Goal: Task Accomplishment & Management: Use online tool/utility

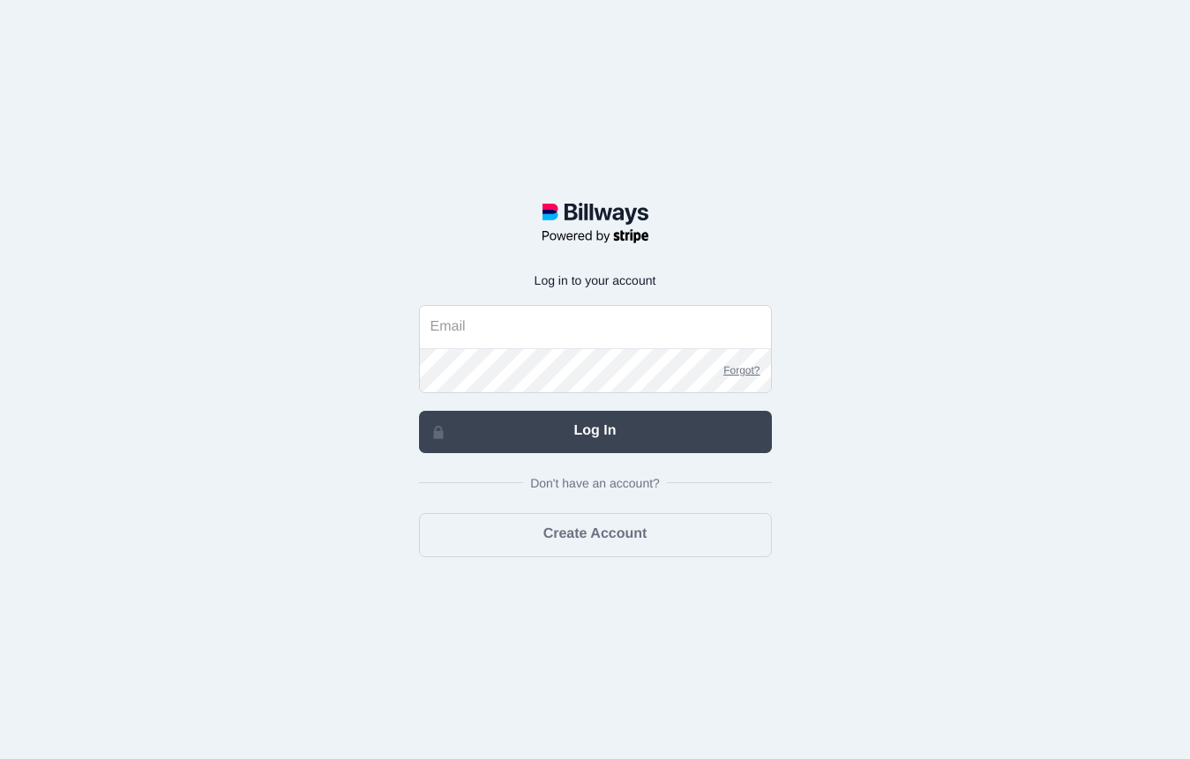
type input "[EMAIL_ADDRESS][DOMAIN_NAME]"
click at [557, 437] on link "Log In" at bounding box center [595, 432] width 353 height 42
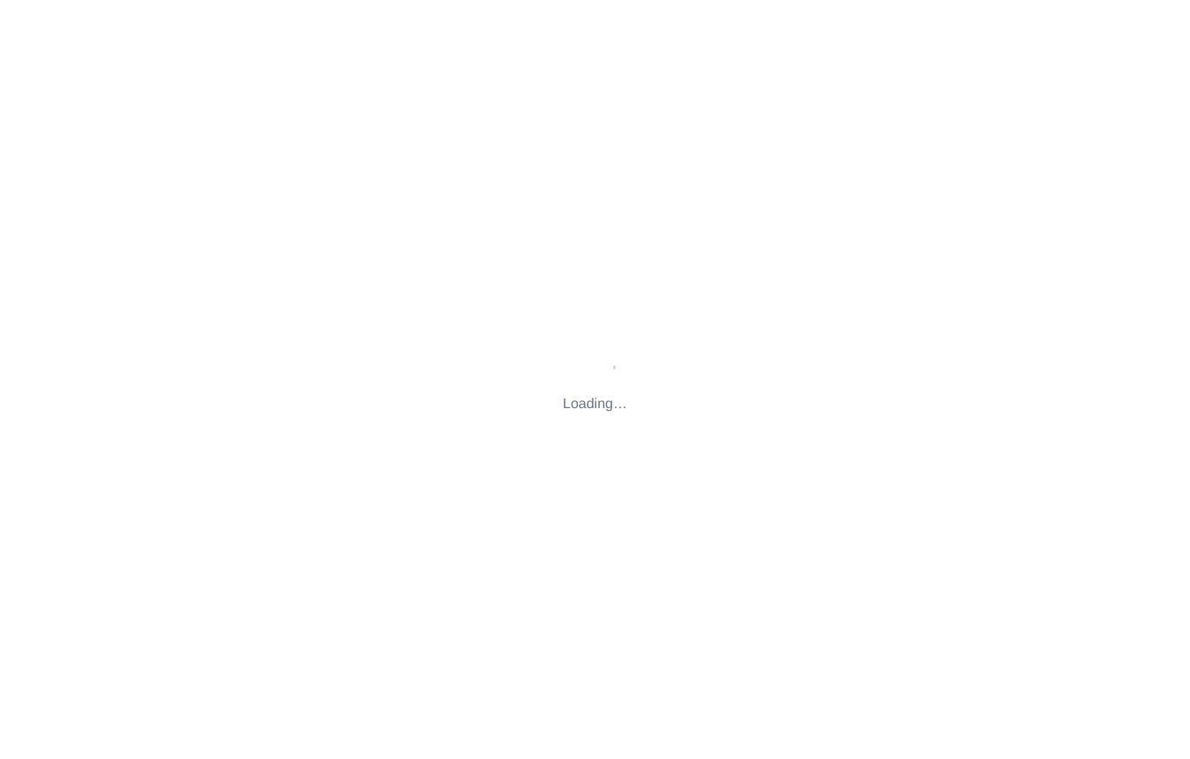
type input "[STREET_ADDRESS][US_STATE]"
type input "[EMAIL_ADDRESS][DOMAIN_NAME]"
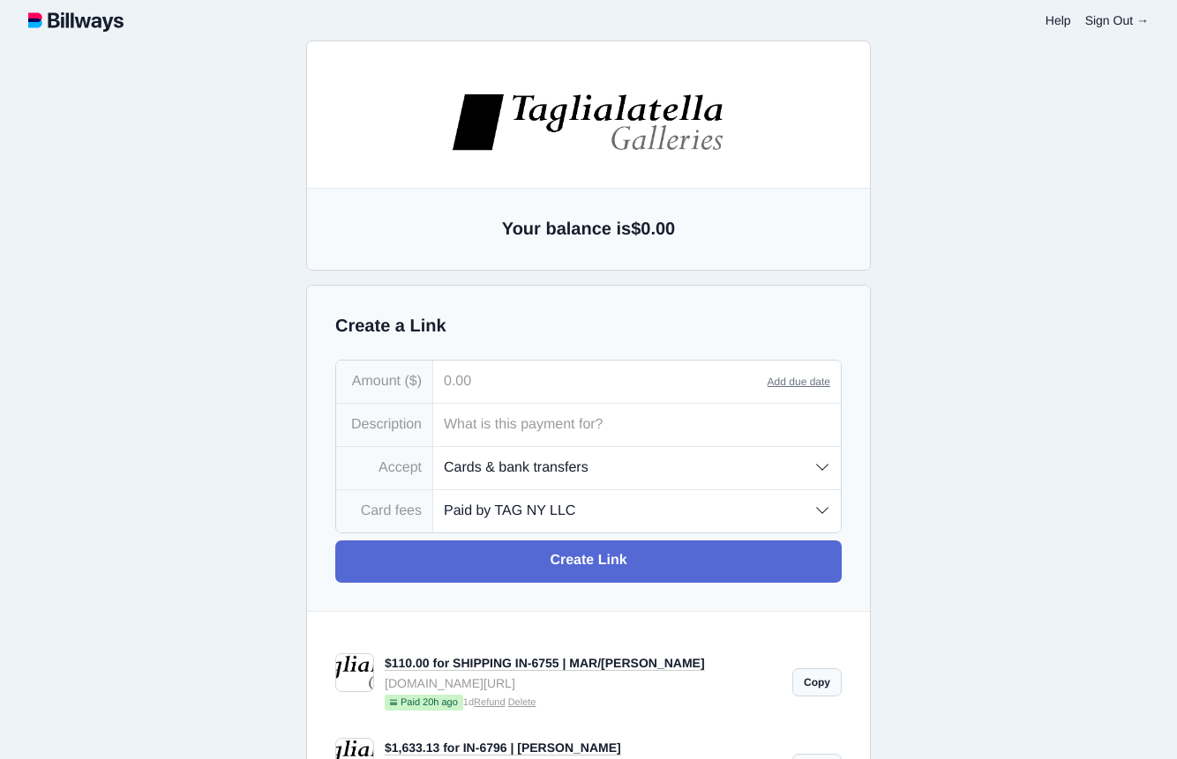
click at [531, 379] on input "tel" at bounding box center [600, 382] width 334 height 42
type input "2,728.50"
click at [475, 428] on input "text" at bounding box center [636, 425] width 407 height 42
type input "IN-6804 | [PERSON_NAME]"
click at [699, 466] on select "Cards & bank transfers Cards only Bank transfers only" at bounding box center [636, 467] width 407 height 41
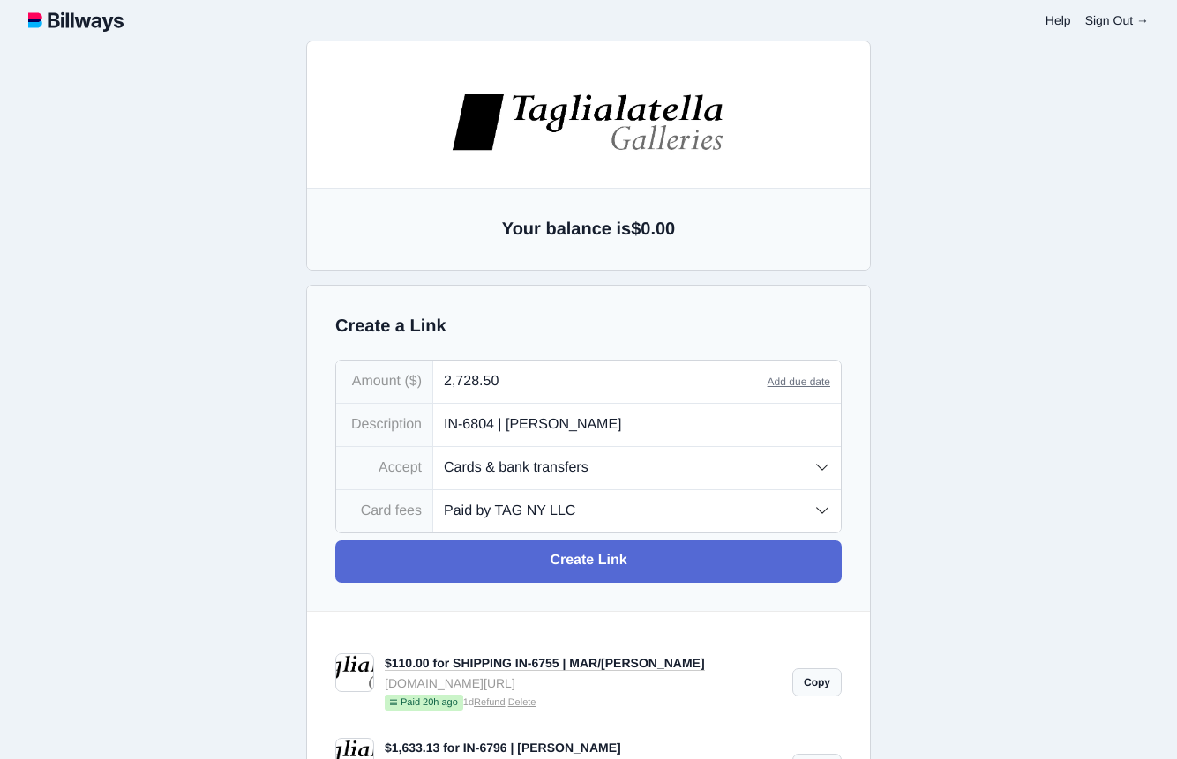
click at [433, 448] on select "Cards & bank transfers Cards only Bank transfers only" at bounding box center [636, 467] width 407 height 41
click at [630, 517] on select "Paid by TAG NY LLC Paid by customer (US) Paid by customer (Int'l)" at bounding box center [636, 510] width 407 height 41
select select "customer"
click at [433, 492] on select "Paid by TAG NY LLC Paid by customer (US) Paid by customer (Int'l)" at bounding box center [636, 510] width 407 height 41
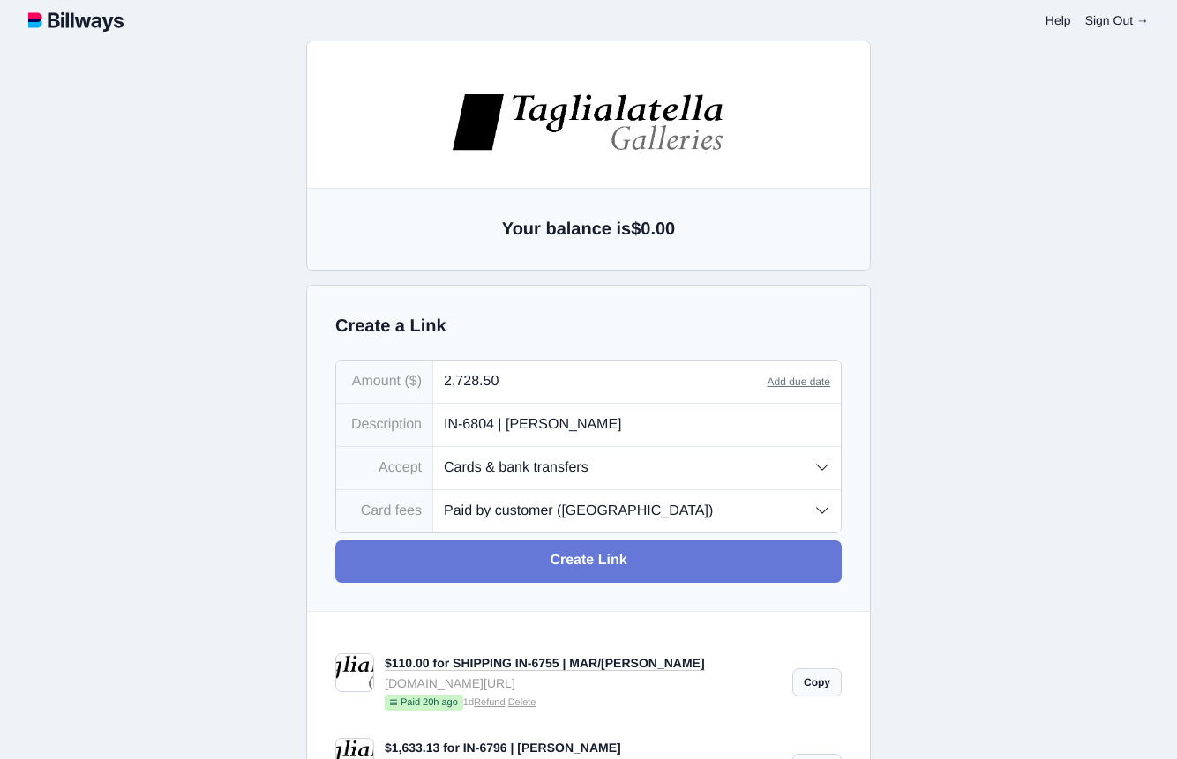
click at [592, 567] on link "Create Link" at bounding box center [588, 562] width 506 height 42
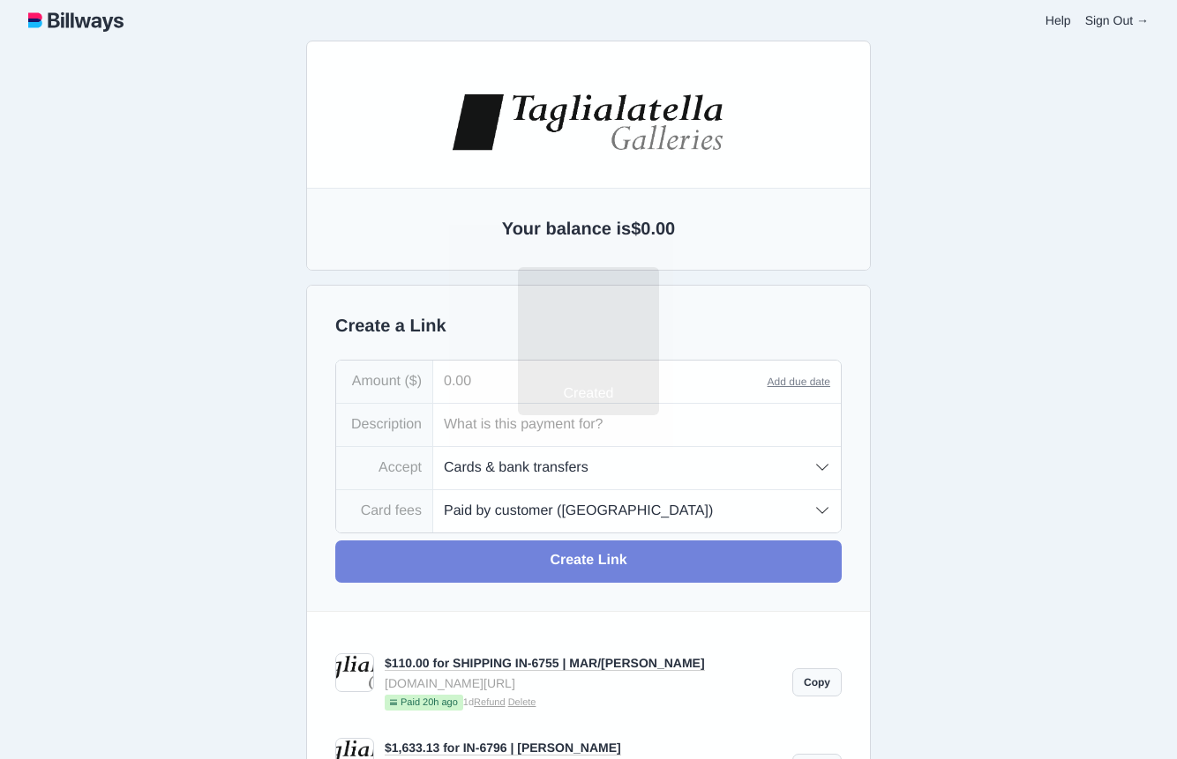
type input "[EMAIL_ADDRESS][DOMAIN_NAME]"
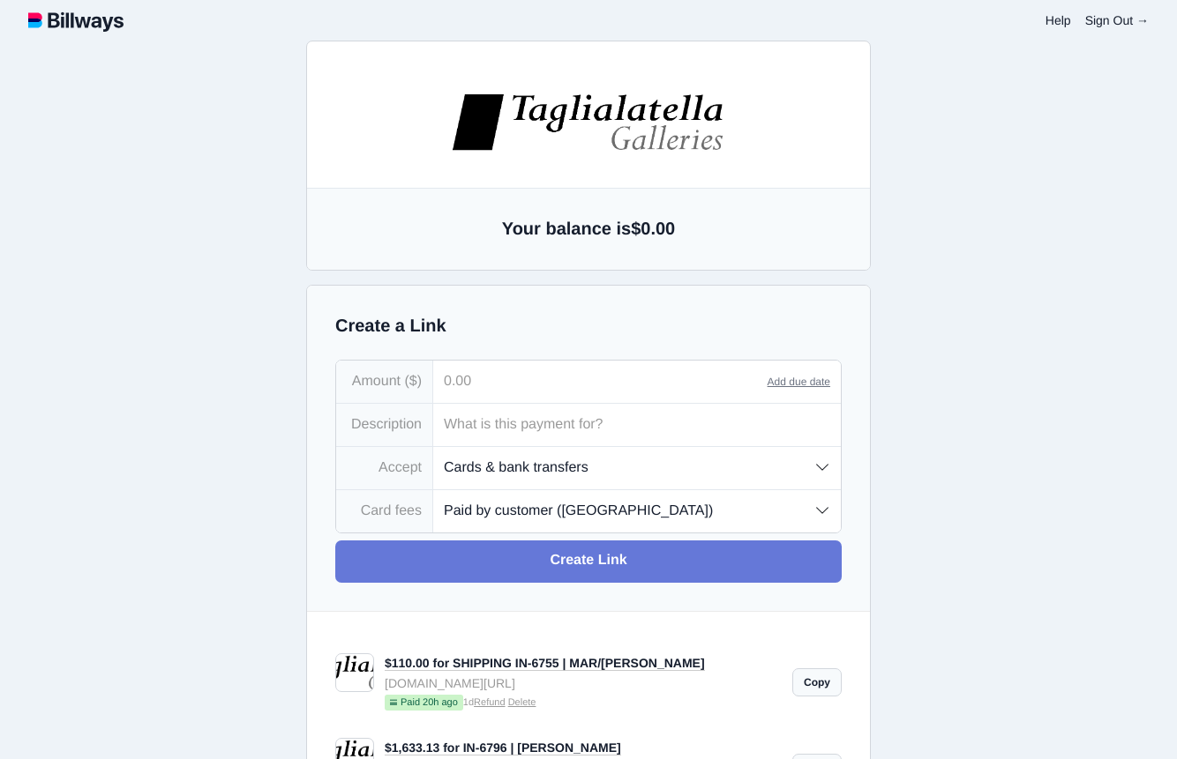
type input "[EMAIL_ADDRESS][DOMAIN_NAME]"
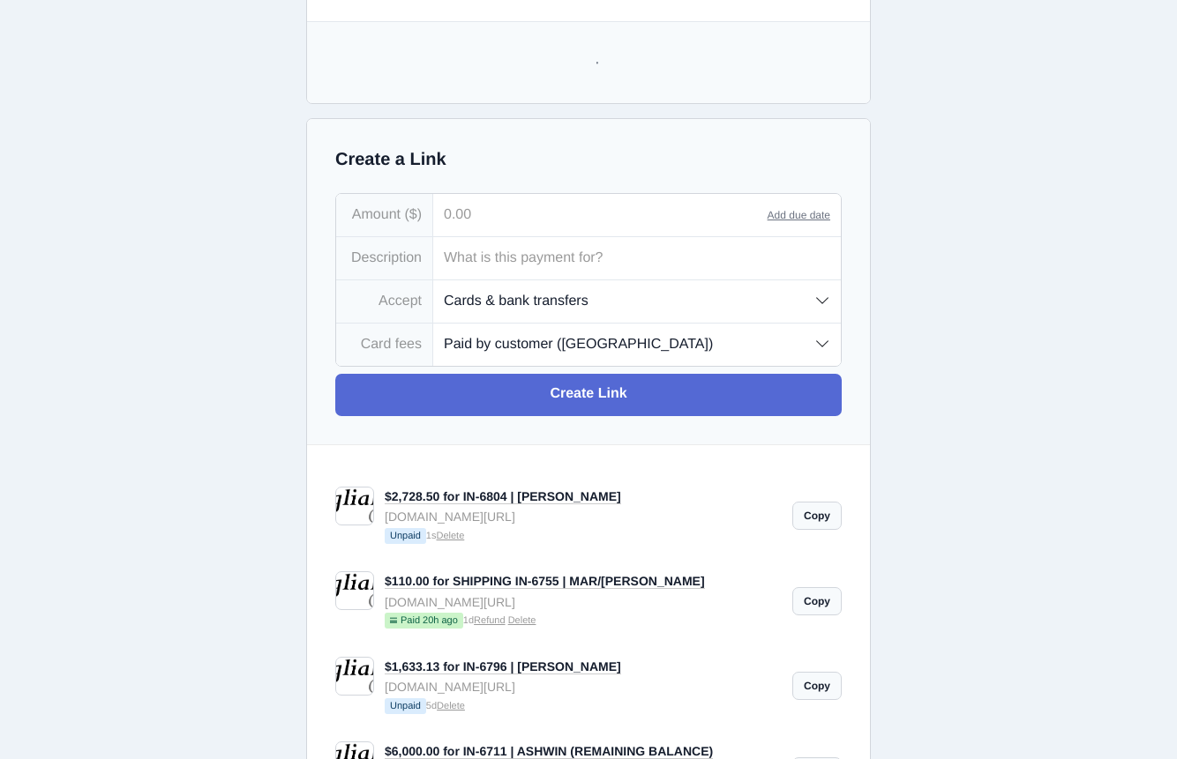
scroll to position [177, 0]
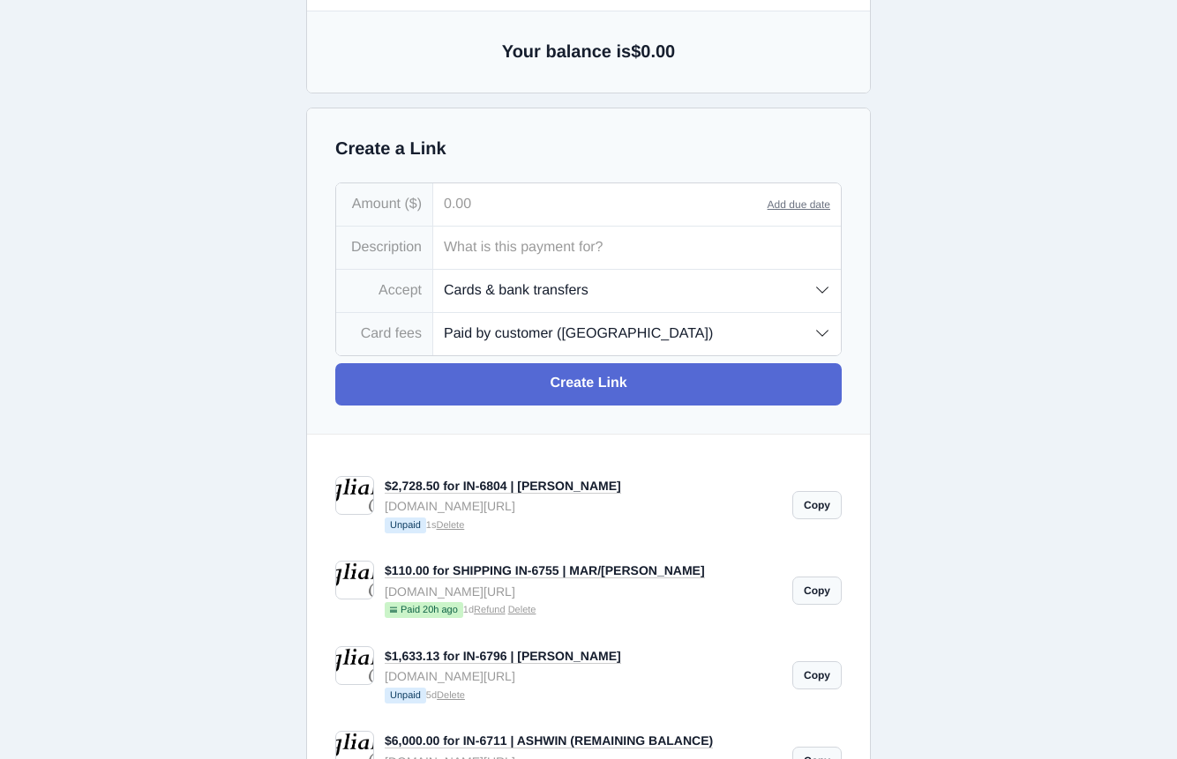
click at [817, 509] on link "Copy" at bounding box center [816, 505] width 49 height 28
drag, startPoint x: 600, startPoint y: 505, endPoint x: 394, endPoint y: 505, distance: 205.5
click at [394, 505] on div "[DOMAIN_NAME][URL]" at bounding box center [583, 506] width 397 height 19
click at [815, 505] on link "Copy" at bounding box center [816, 505] width 49 height 28
